Goal: Information Seeking & Learning: Learn about a topic

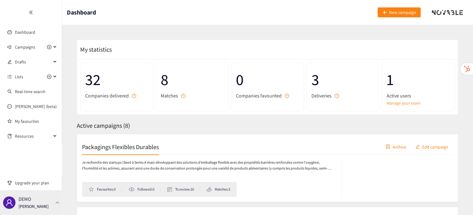
click at [56, 204] on div at bounding box center [58, 202] width 6 height 3
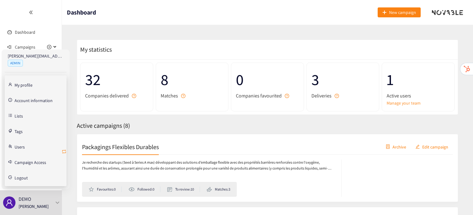
click at [66, 150] on icon "retweet" at bounding box center [64, 151] width 5 height 5
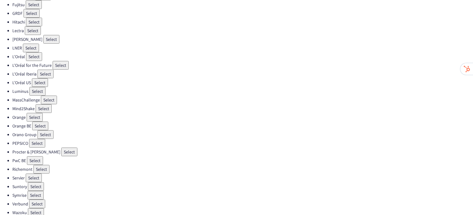
scroll to position [175, 0]
click at [61, 148] on button "Select" at bounding box center [69, 152] width 16 height 9
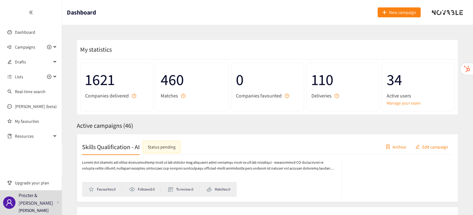
scroll to position [90, 0]
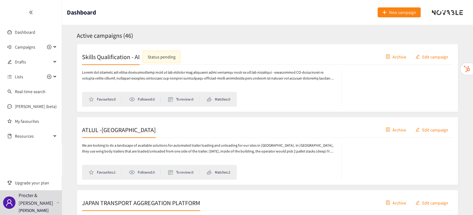
click at [100, 129] on h2 "ATLUL -[GEOGRAPHIC_DATA]" at bounding box center [119, 129] width 74 height 9
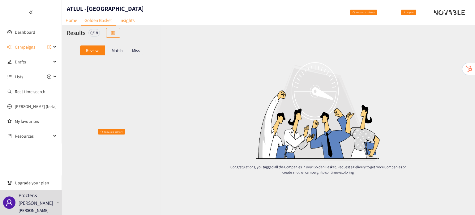
click at [115, 54] on div "Match" at bounding box center [117, 50] width 25 height 10
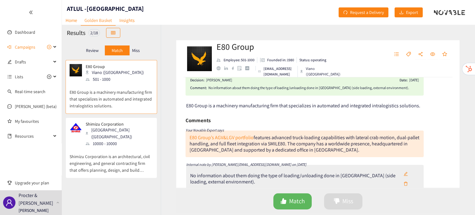
scroll to position [34, 0]
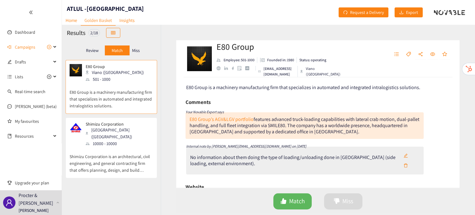
click at [124, 159] on p "Shimizu Corporation is an architectural, civil engineering, and general contrac…" at bounding box center [112, 160] width 84 height 27
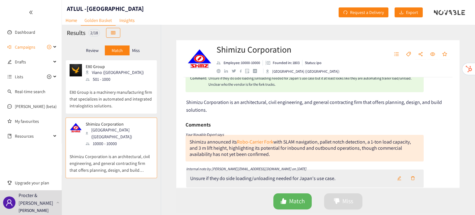
scroll to position [0, 0]
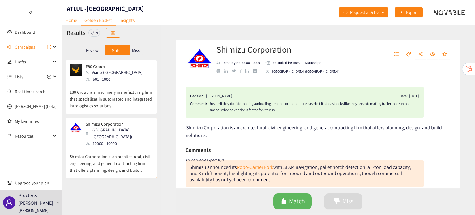
click at [138, 51] on p "Miss" at bounding box center [136, 50] width 8 height 5
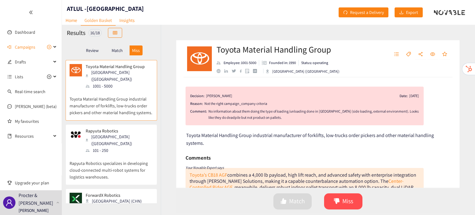
click at [112, 154] on p "Rapyuta Robotics specializes in developing cloud-connected multi-robot systems …" at bounding box center [112, 167] width 84 height 27
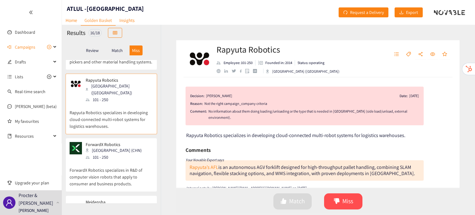
click at [112, 154] on div "101 - 250" at bounding box center [116, 157] width 60 height 7
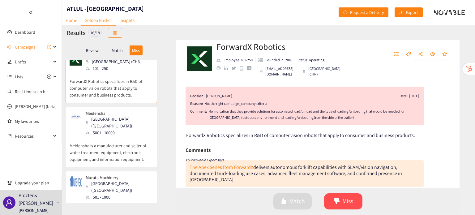
scroll to position [141, 0]
click at [115, 135] on p "Meidensha is a manufacturer and seller of water treatment equipment, electronic…" at bounding box center [112, 148] width 84 height 27
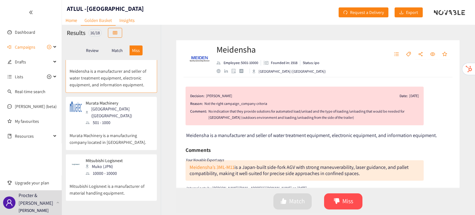
scroll to position [53, 0]
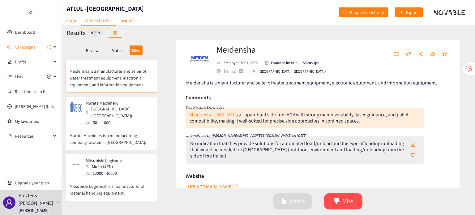
click at [91, 170] on div "10000 - 10000" at bounding box center [106, 173] width 41 height 7
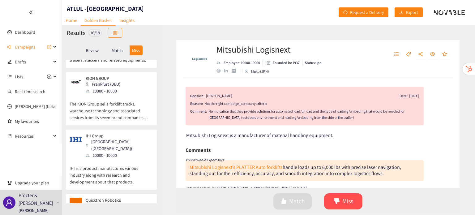
click at [91, 159] on p "IHI is a product manufactures various industry along with research and developm…" at bounding box center [112, 172] width 84 height 27
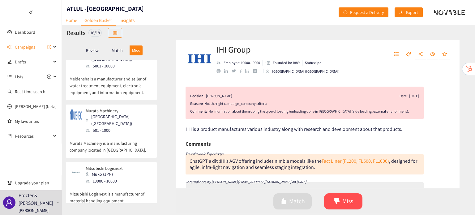
scroll to position [206, 0]
click at [110, 134] on p "Murata Machinery is a manufacturing company located in [GEOGRAPHIC_DATA]." at bounding box center [112, 144] width 84 height 20
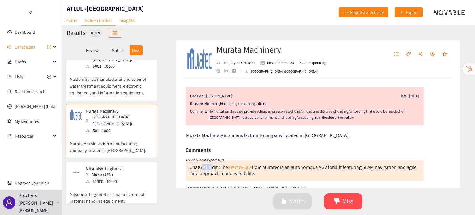
drag, startPoint x: 213, startPoint y: 166, endPoint x: 202, endPoint y: 165, distance: 10.8
click at [202, 165] on div "ChatGPT a dit :" at bounding box center [205, 167] width 30 height 6
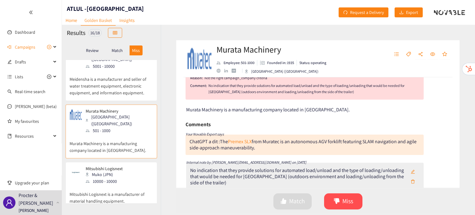
click at [202, 165] on div "Internal note by [PERSON_NAME][EMAIL_ADDRESS][DOMAIN_NAME] on [DATE]" at bounding box center [305, 162] width 238 height 8
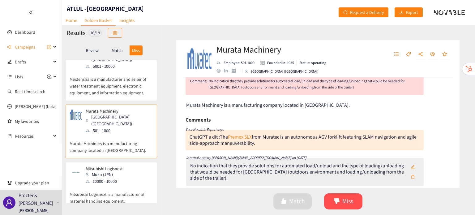
scroll to position [33, 0]
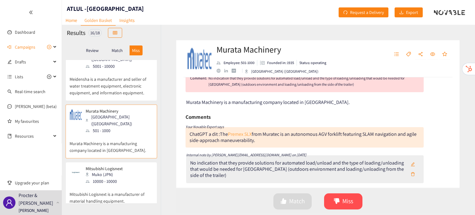
click at [236, 136] on link "Premex SLX" at bounding box center [240, 134] width 24 height 6
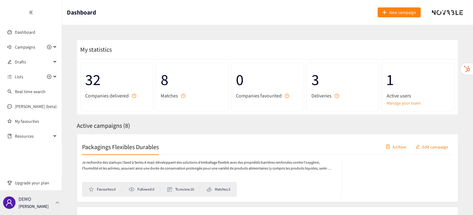
click at [41, 209] on p "[PERSON_NAME]" at bounding box center [34, 206] width 30 height 7
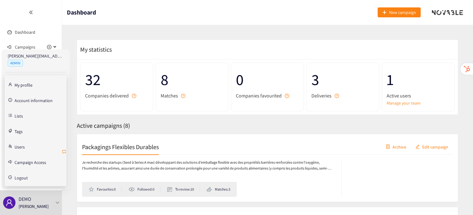
click at [64, 152] on icon "retweet" at bounding box center [64, 151] width 5 height 5
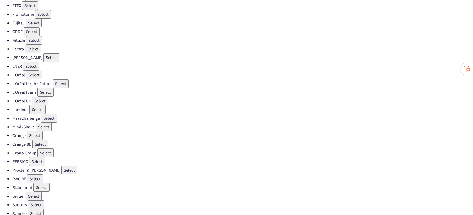
scroll to position [175, 0]
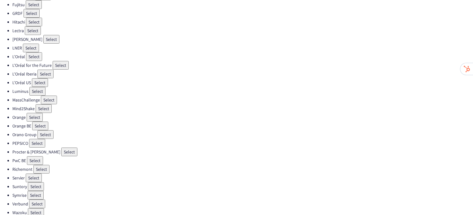
click at [44, 165] on button "Select" at bounding box center [41, 169] width 16 height 9
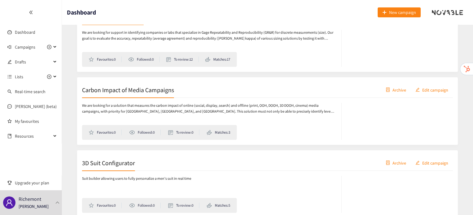
scroll to position [208, 0]
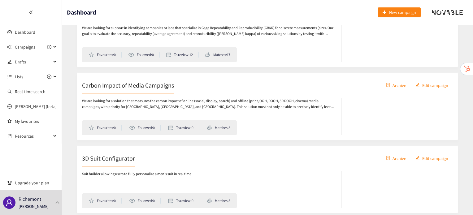
click at [159, 91] on div "Carbon Impact of Media Campaigns Archive Edit campaign" at bounding box center [267, 85] width 371 height 15
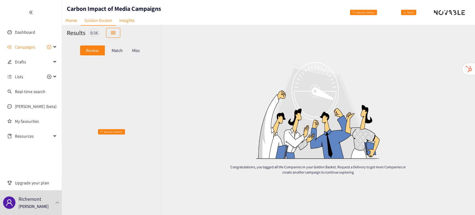
click at [113, 55] on div "Review Match Miss" at bounding box center [111, 51] width 89 height 12
click at [117, 52] on p "Match" at bounding box center [117, 50] width 11 height 5
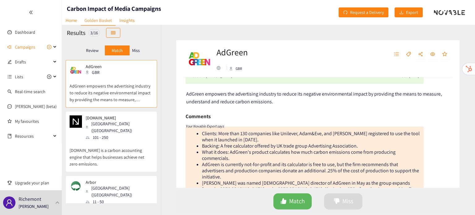
scroll to position [63, 0]
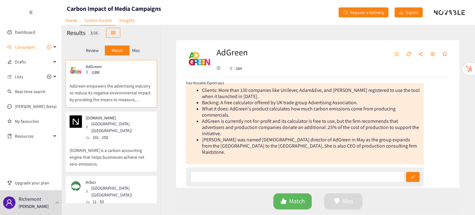
click at [140, 130] on div "[DOMAIN_NAME] Stockholm (SWE) 101 - 250" at bounding box center [112, 127] width 84 height 25
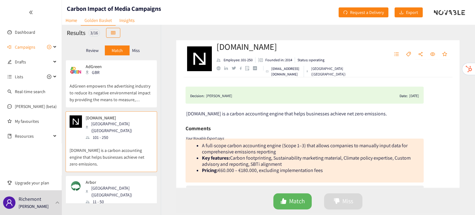
click at [107, 185] on div "[GEOGRAPHIC_DATA] ([GEOGRAPHIC_DATA])" at bounding box center [119, 192] width 67 height 14
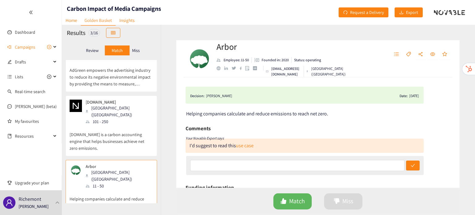
scroll to position [0, 0]
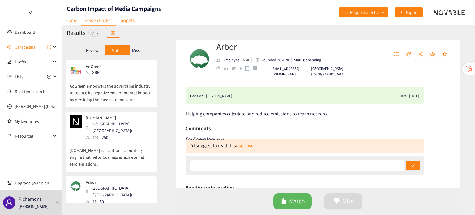
click at [136, 48] on p "Miss" at bounding box center [136, 50] width 8 height 5
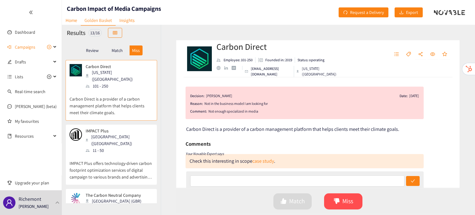
click at [130, 154] on p "IMPACT Plus offers technology-driven carbon footprint optimization services of …" at bounding box center [112, 167] width 84 height 27
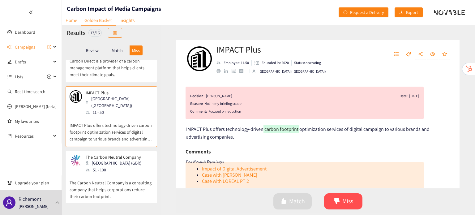
scroll to position [46, 0]
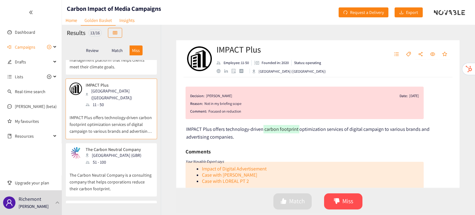
click at [128, 167] on p "The Carbon Neutral Company is a consulting company that helps corporations redu…" at bounding box center [112, 179] width 84 height 27
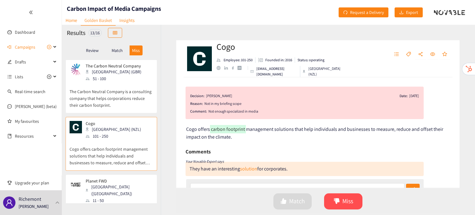
click at [123, 204] on p "Planet FWD is a carbon management platform for consumer products that helps bra…" at bounding box center [112, 217] width 84 height 27
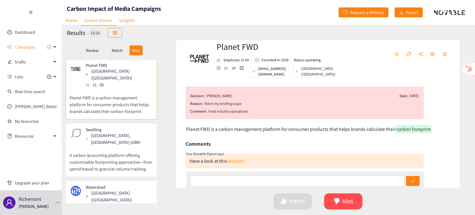
scroll to position [246, 0]
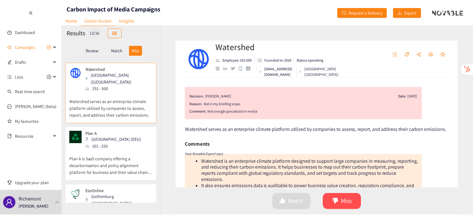
scroll to position [63, 0]
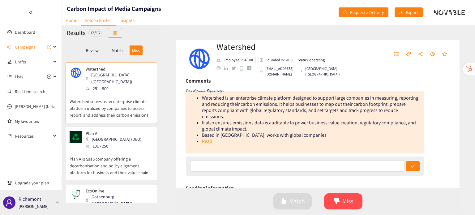
click at [28, 196] on p "Richemont" at bounding box center [30, 199] width 23 height 8
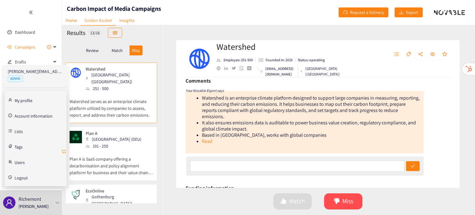
click at [63, 152] on icon "retweet" at bounding box center [64, 152] width 4 height 4
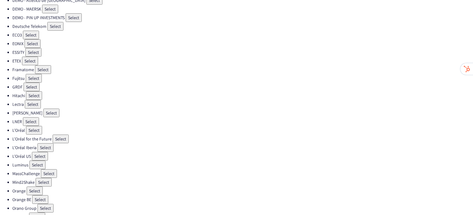
scroll to position [175, 0]
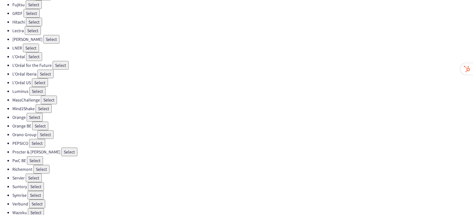
click at [61, 148] on button "Select" at bounding box center [69, 152] width 16 height 9
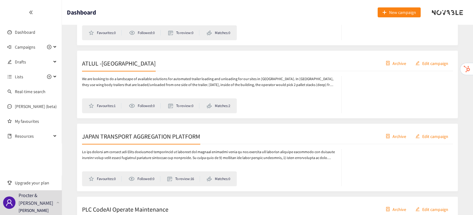
scroll to position [156, 0]
click at [102, 63] on h2 "ATLUL -[GEOGRAPHIC_DATA]" at bounding box center [119, 63] width 74 height 9
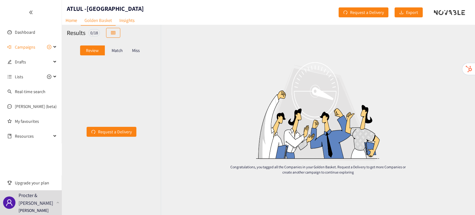
click at [139, 51] on p "Miss" at bounding box center [136, 50] width 8 height 5
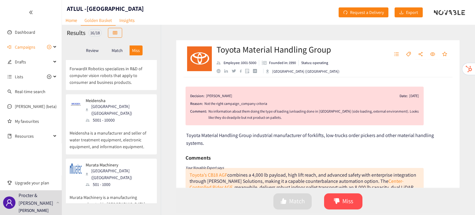
scroll to position [153, 0]
click at [126, 161] on div "Murata Machinery [GEOGRAPHIC_DATA] ([GEOGRAPHIC_DATA]) 501 - 1000" at bounding box center [112, 173] width 84 height 25
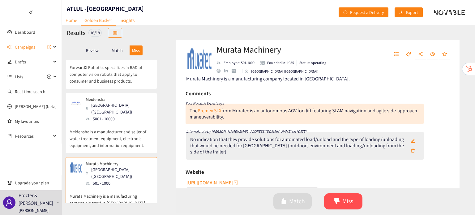
scroll to position [57, 0]
click at [24, 163] on div "Dashboard Campaigns Drafts Lists Real-time search [PERSON_NAME] (beta) My favou…" at bounding box center [31, 107] width 62 height 215
